Goal: Find contact information: Find contact information

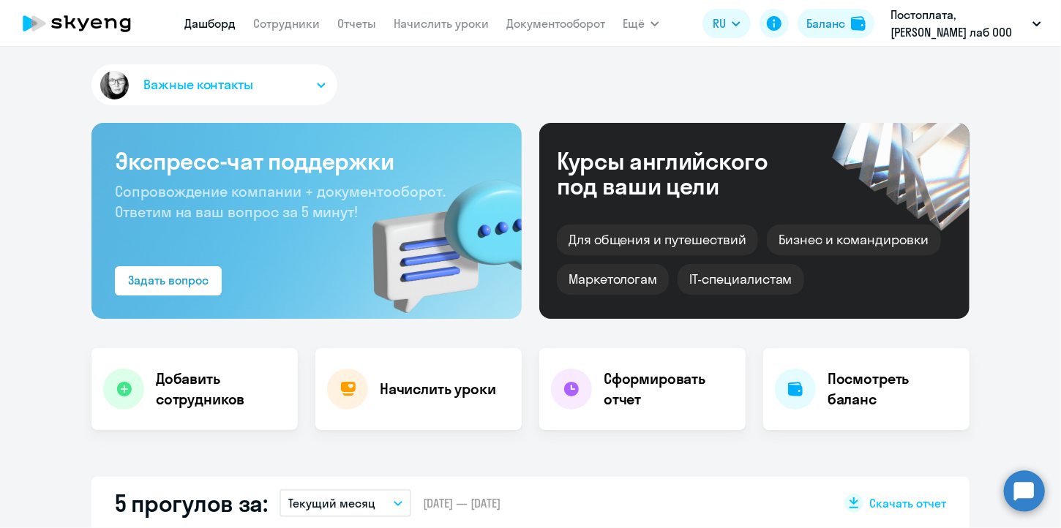
select select "30"
click at [279, 13] on nav "[PERSON_NAME] Отчеты Начислить уроки Документооборот" at bounding box center [394, 23] width 421 height 29
click at [279, 29] on link "Сотрудники" at bounding box center [286, 23] width 67 height 15
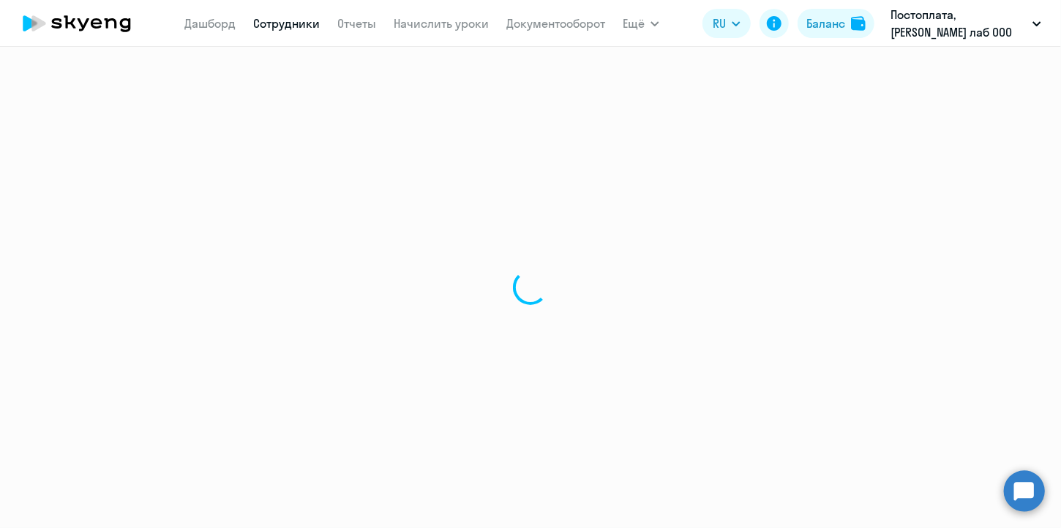
select select "30"
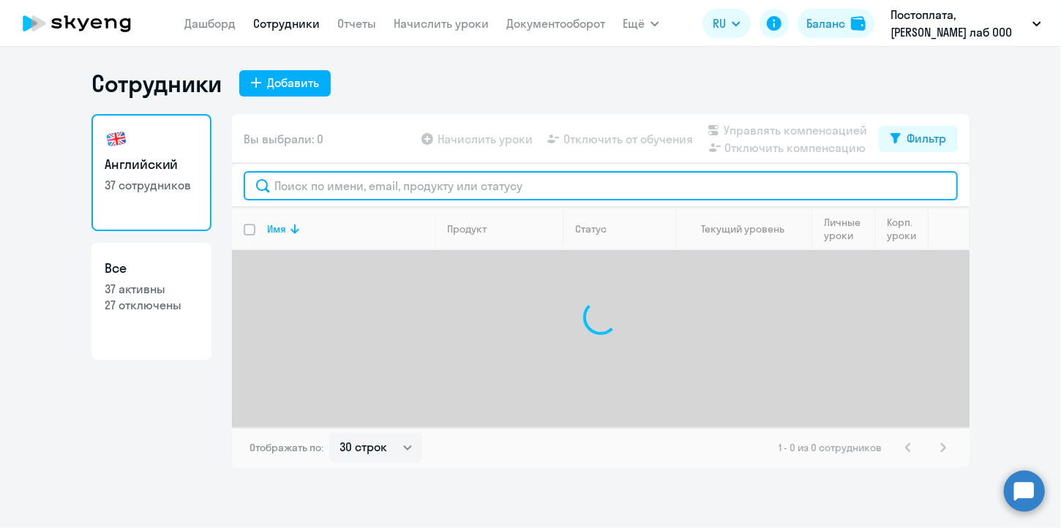
click at [384, 187] on input "text" at bounding box center [601, 185] width 714 height 29
type input "Г"
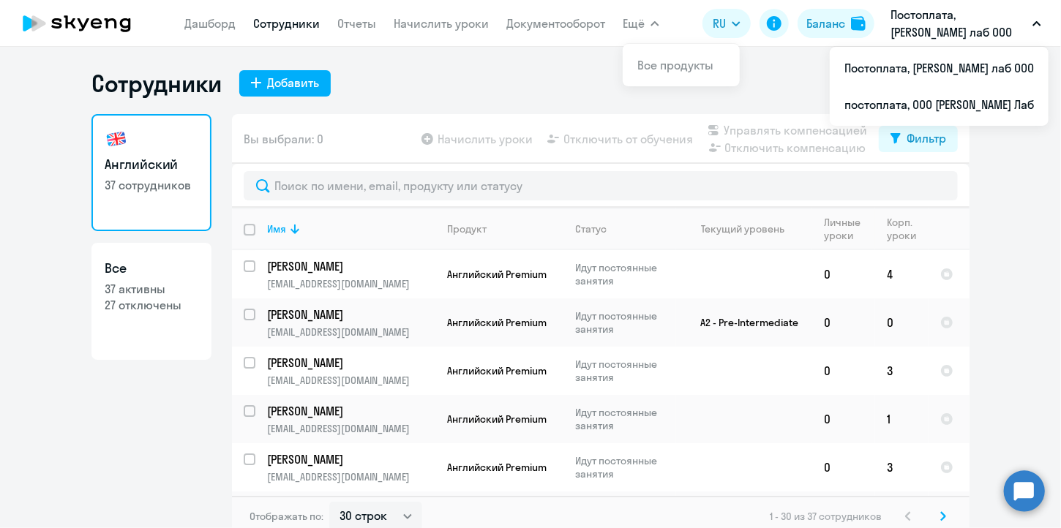
click at [70, 18] on icon at bounding box center [76, 23] width 129 height 37
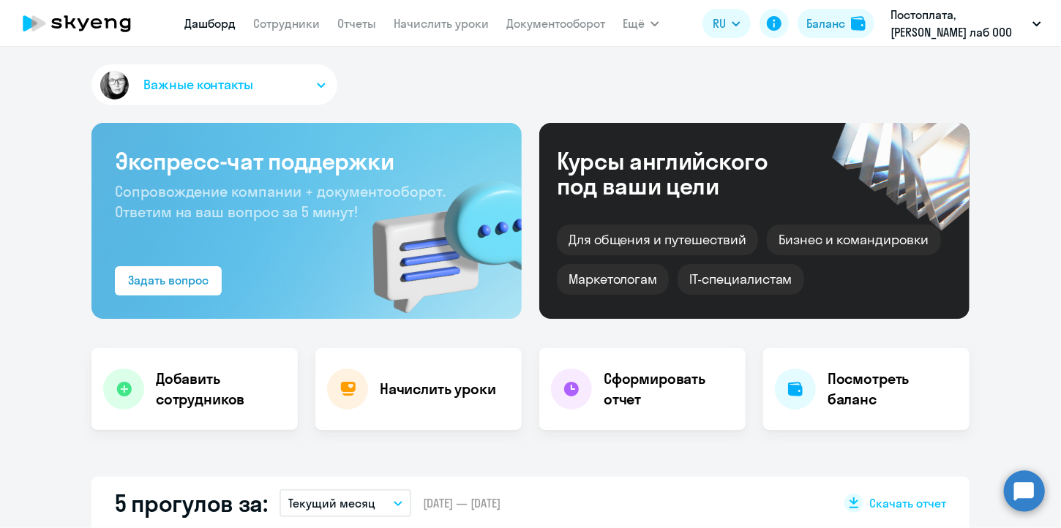
select select "30"
click at [175, 79] on span "Важные контакты" at bounding box center [198, 84] width 110 height 19
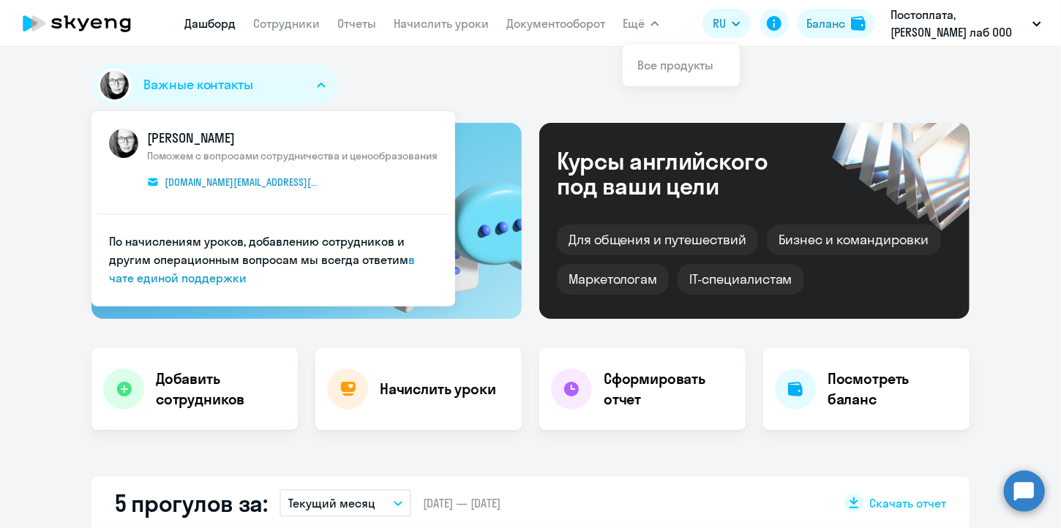
click at [190, 82] on span "Важные контакты" at bounding box center [198, 84] width 110 height 19
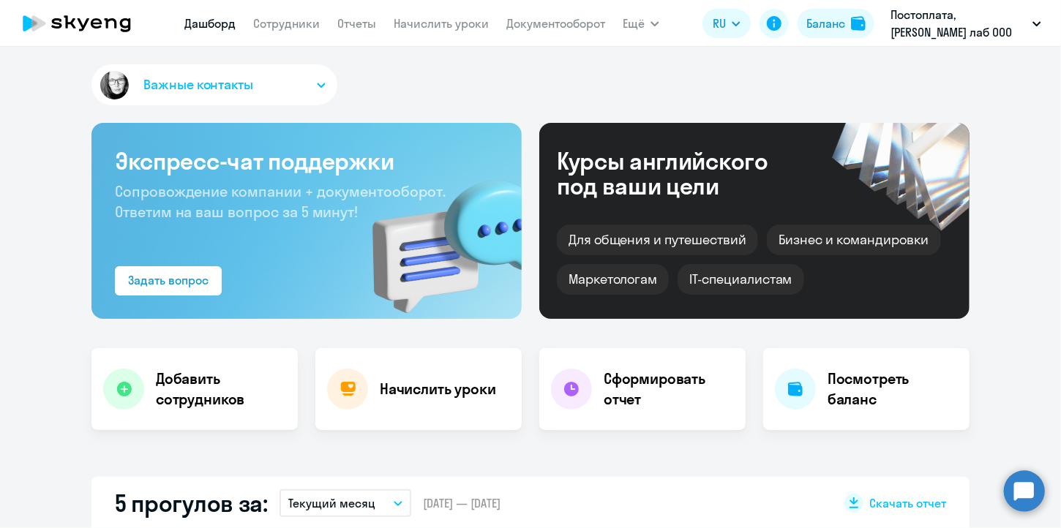
click at [190, 82] on span "Важные контакты" at bounding box center [198, 84] width 110 height 19
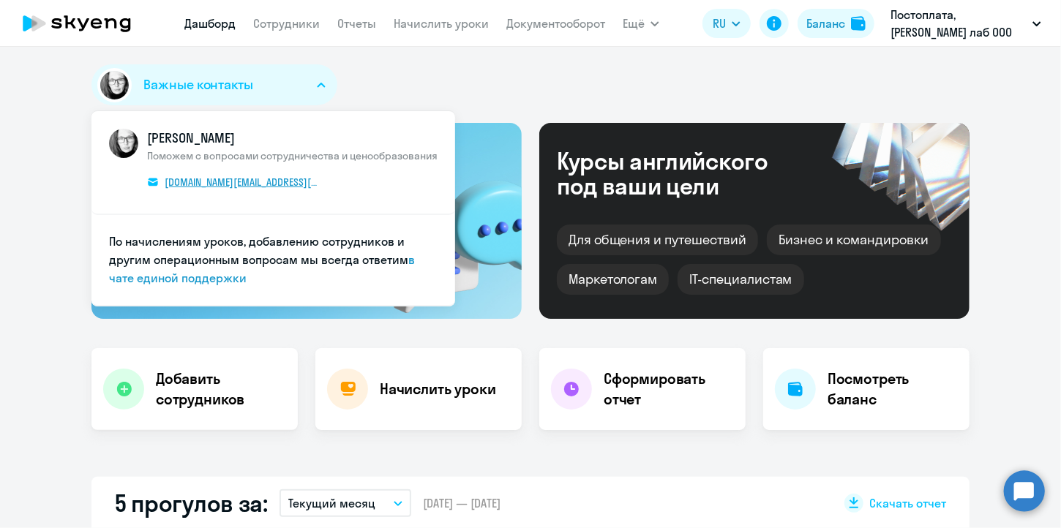
click at [207, 177] on span "[DOMAIN_NAME][EMAIL_ADDRESS][DOMAIN_NAME]" at bounding box center [242, 182] width 154 height 13
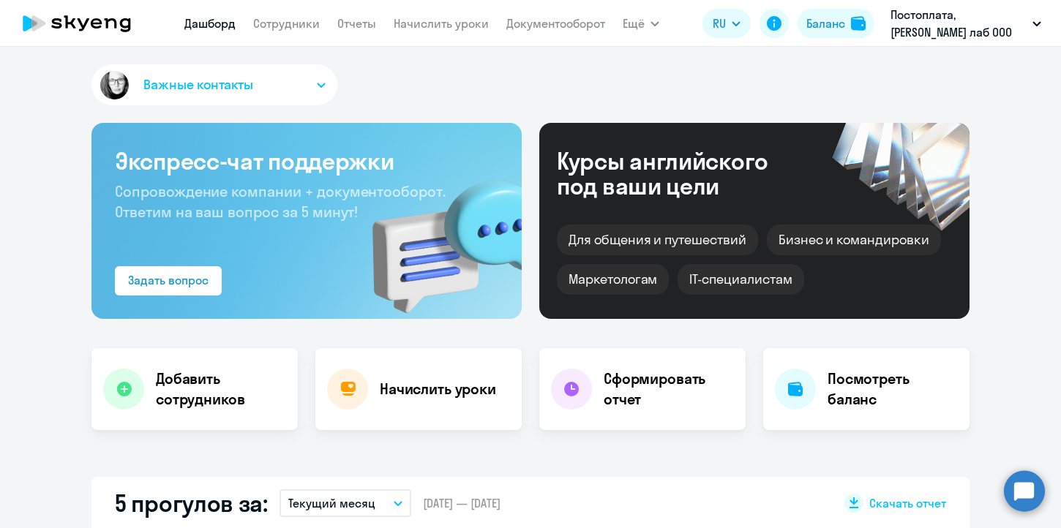
select select "30"
click at [274, 22] on link "Сотрудники" at bounding box center [286, 23] width 67 height 15
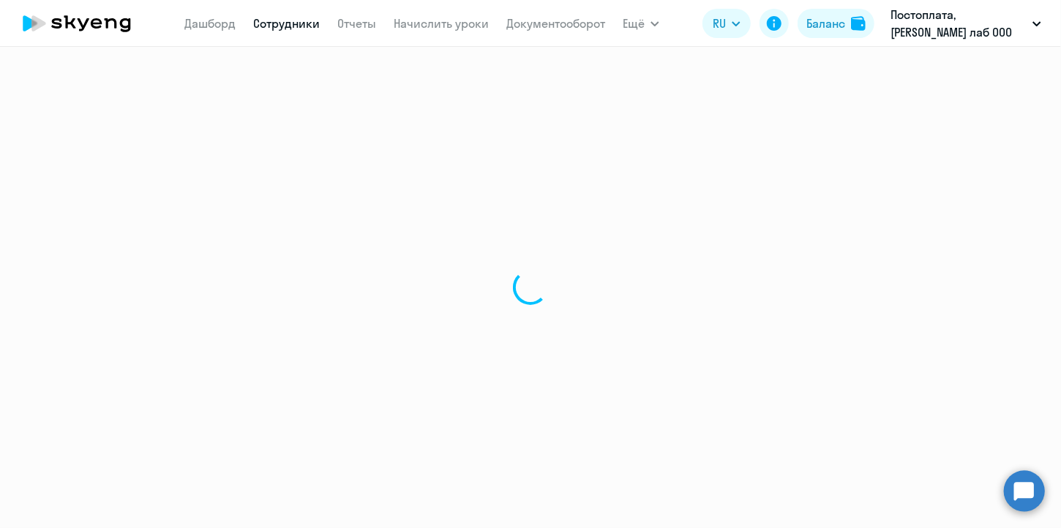
select select "30"
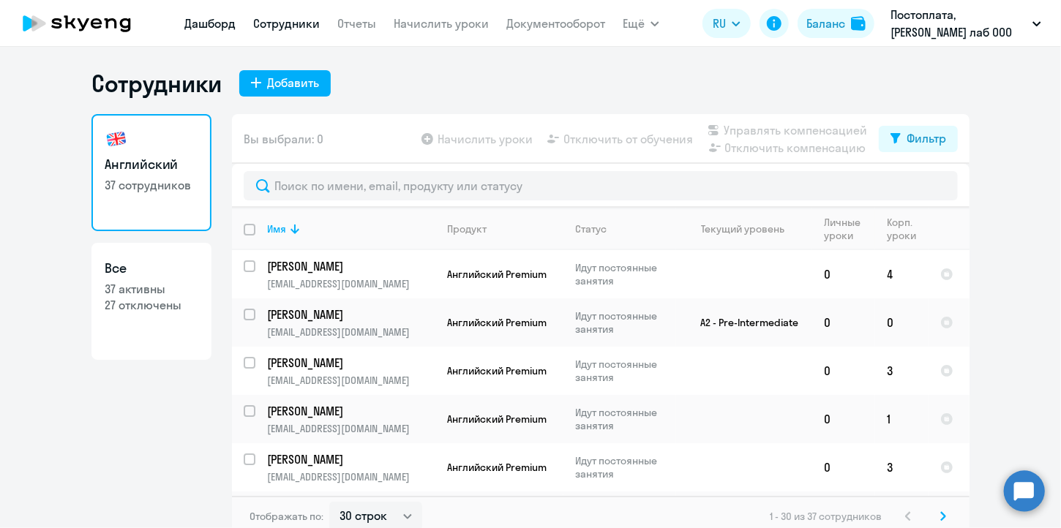
click at [202, 23] on link "Дашборд" at bounding box center [209, 23] width 51 height 15
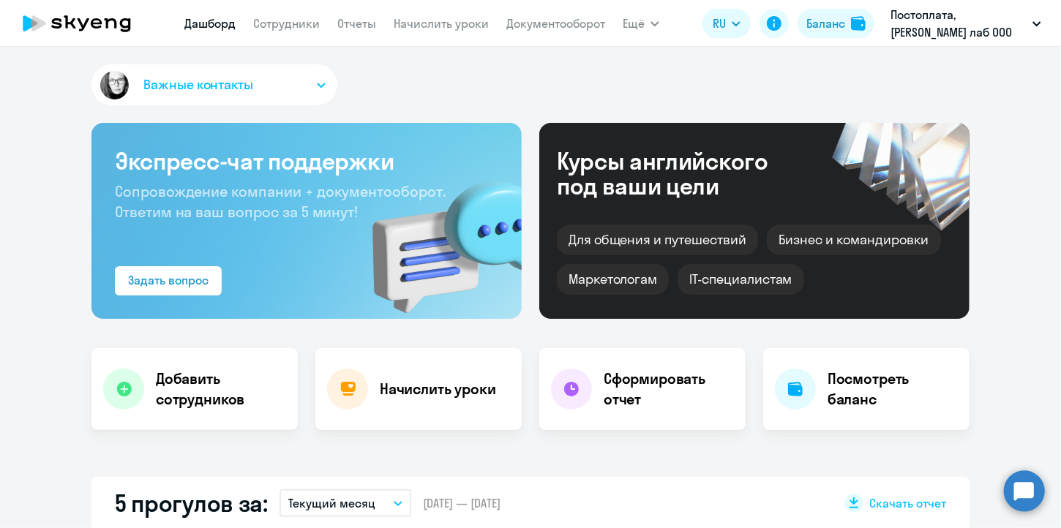
select select "30"
